Goal: Transaction & Acquisition: Purchase product/service

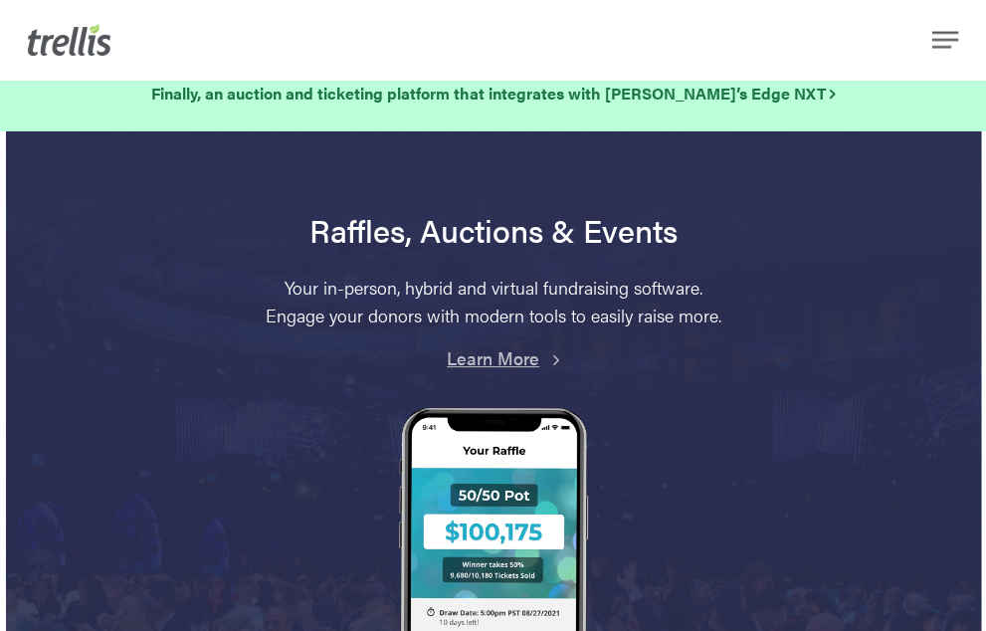
click at [864, 34] on div "Menu Features Success Stories Fundraising Resources Partners Find a Partner Bec…" at bounding box center [562, 40] width 791 height 32
click at [860, 38] on div "Menu Features Success Stories Fundraising Resources Partners Find a Partner Bec…" at bounding box center [562, 40] width 791 height 32
click at [932, 40] on span "Navigation Menu" at bounding box center [945, 40] width 26 height 24
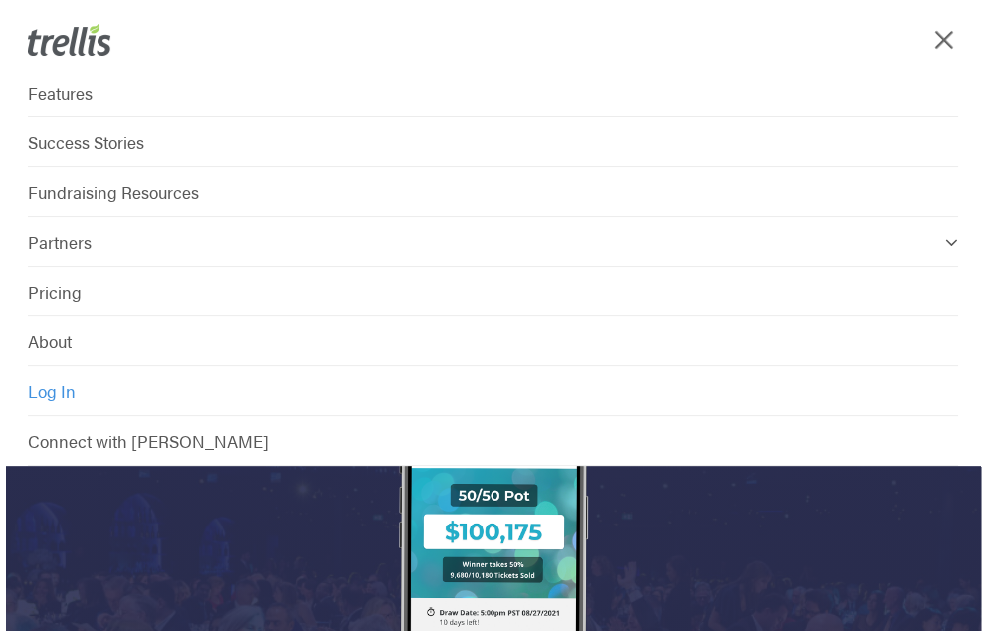
click at [76, 403] on span "Log In" at bounding box center [52, 391] width 48 height 24
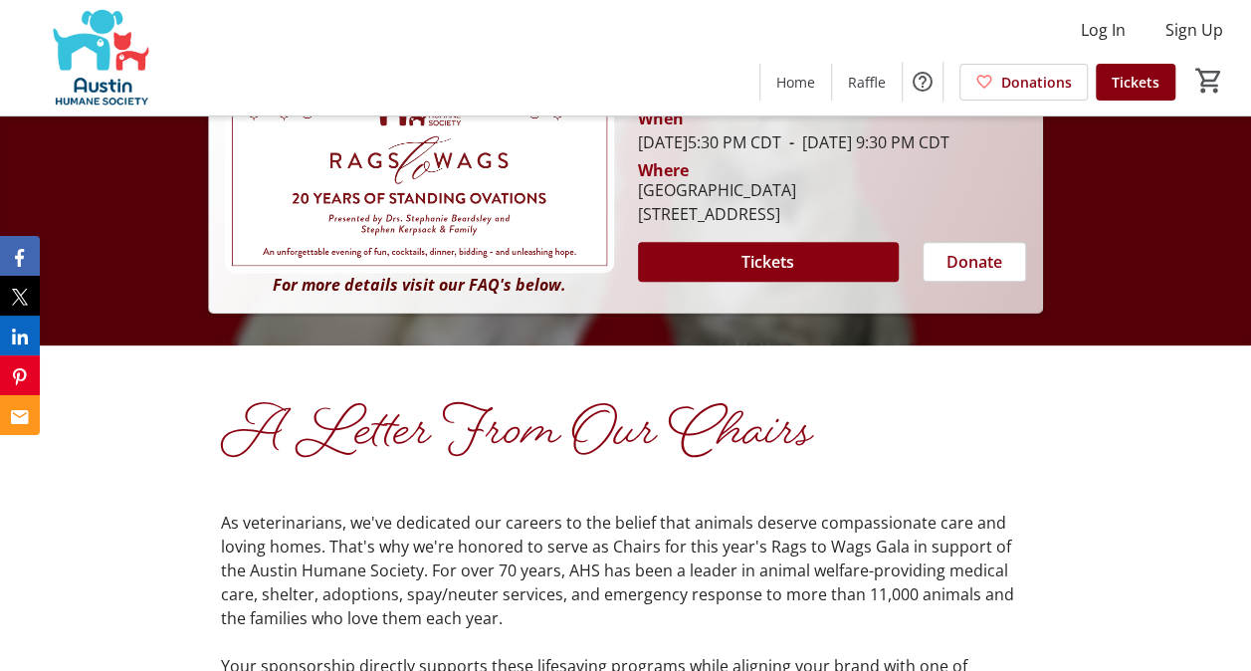
scroll to position [328, 0]
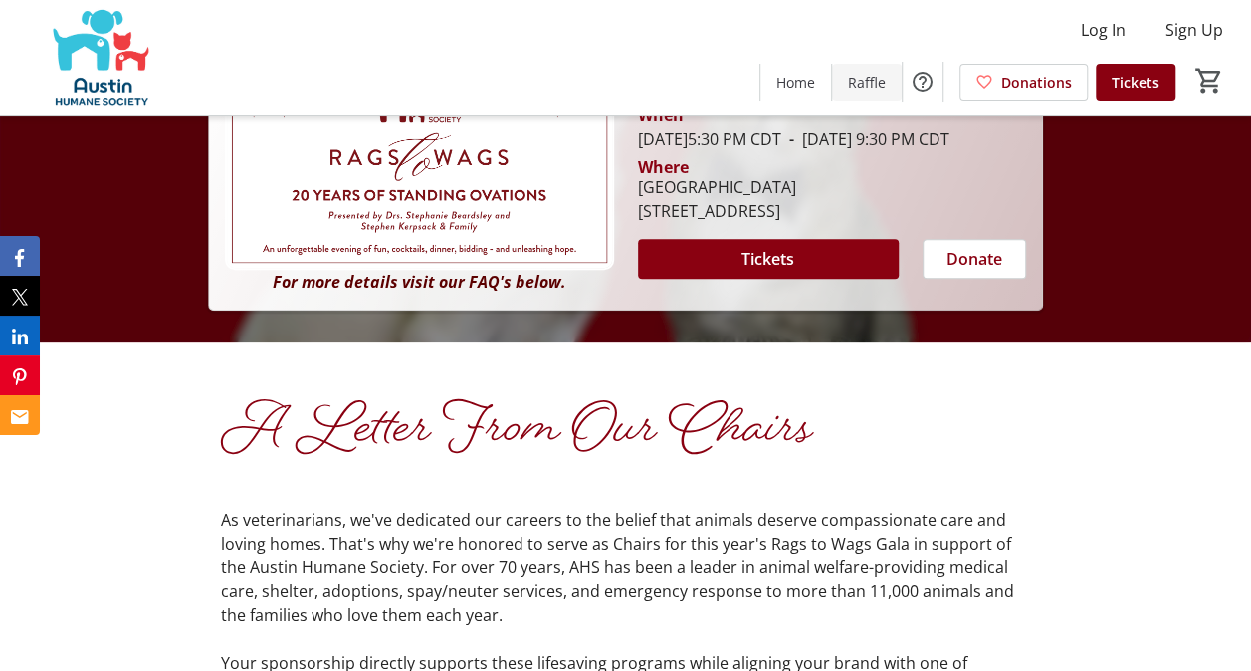
click at [865, 90] on span "Raffle" at bounding box center [867, 82] width 38 height 21
